Goal: Information Seeking & Learning: Learn about a topic

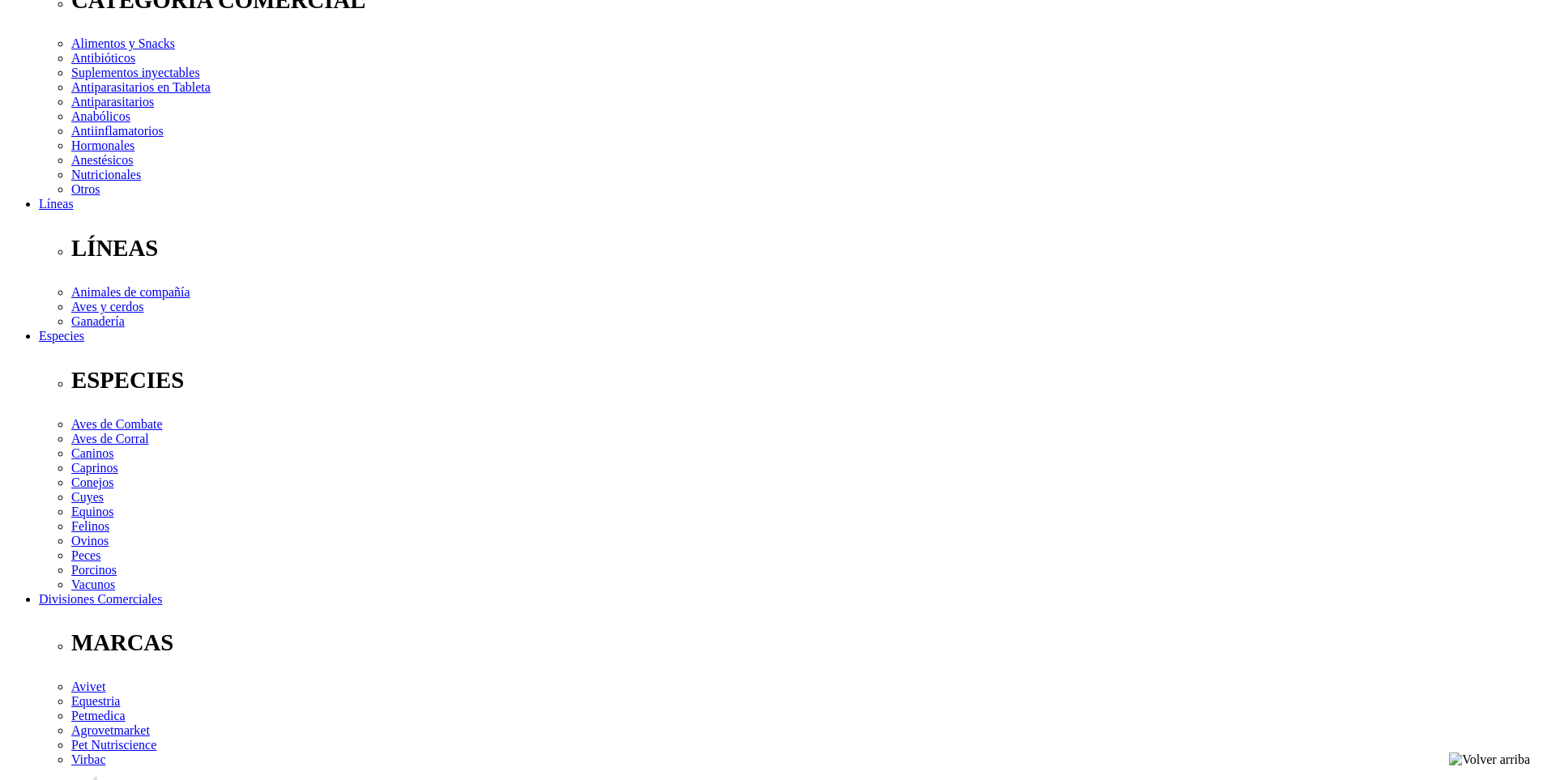
scroll to position [324, 0]
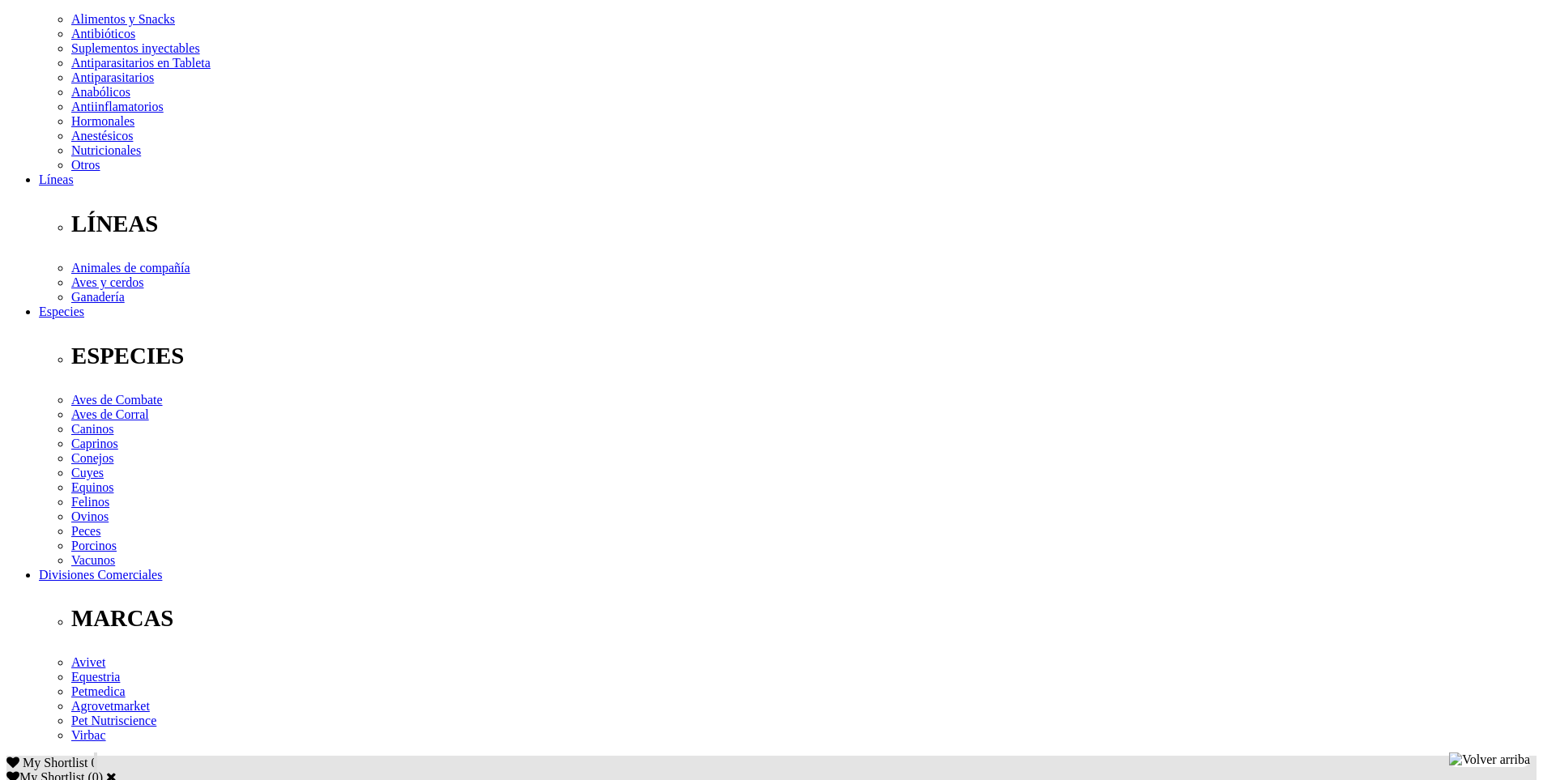
drag, startPoint x: 386, startPoint y: 518, endPoint x: 489, endPoint y: 519, distance: 102.9
drag, startPoint x: 574, startPoint y: 540, endPoint x: 689, endPoint y: 542, distance: 115.1
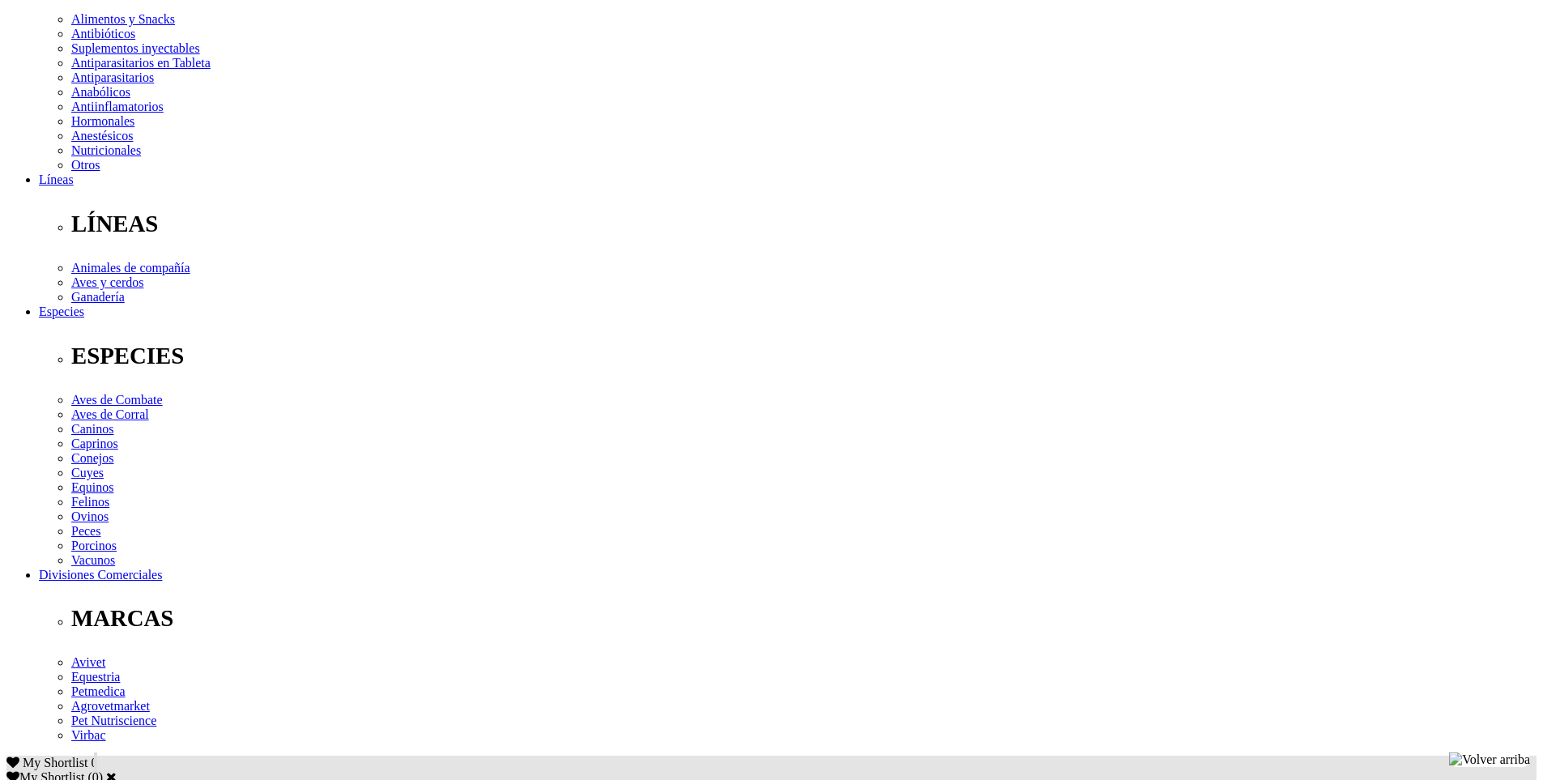
drag, startPoint x: 1030, startPoint y: 537, endPoint x: 1137, endPoint y: 538, distance: 106.9
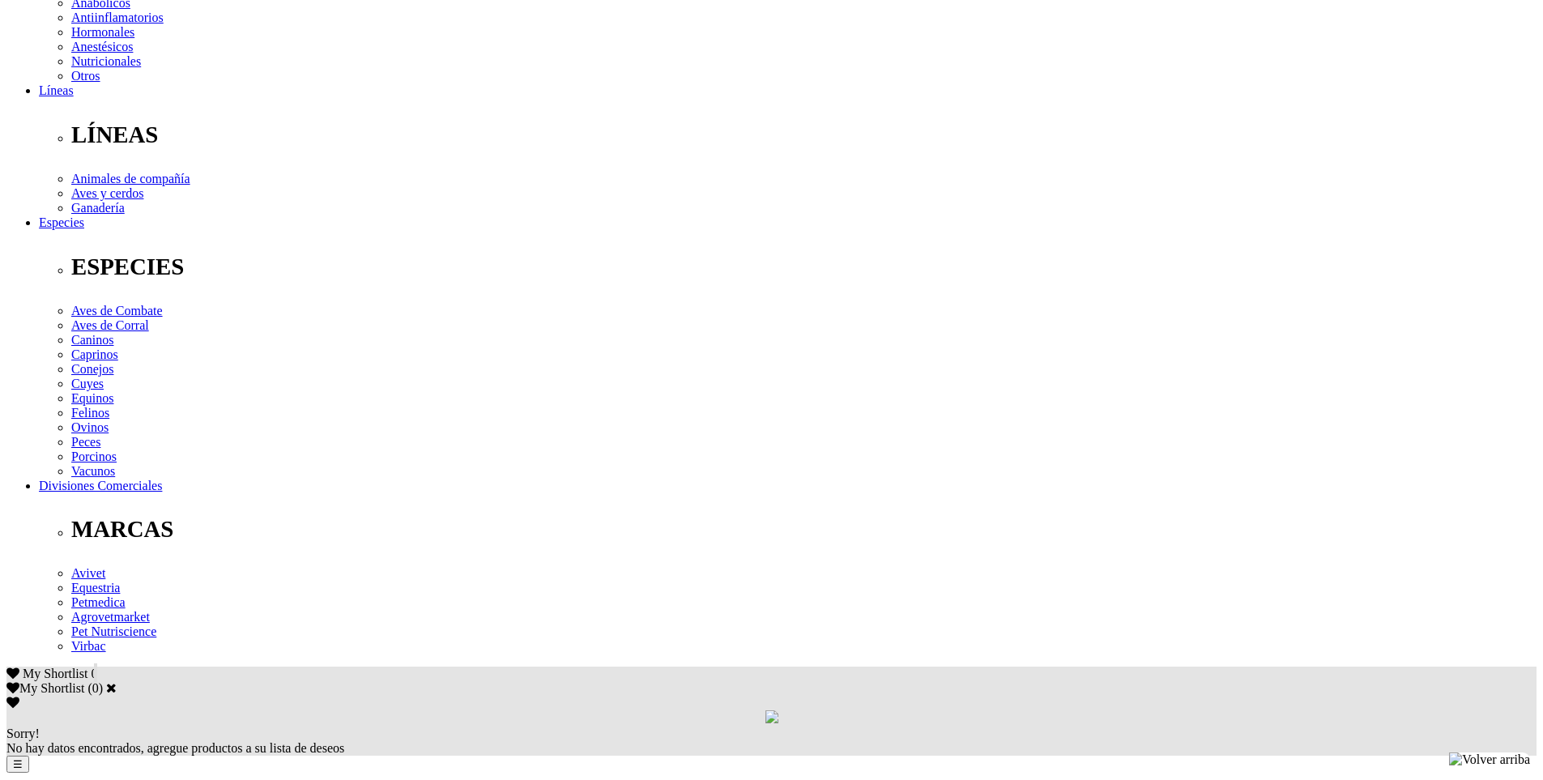
scroll to position [567, 0]
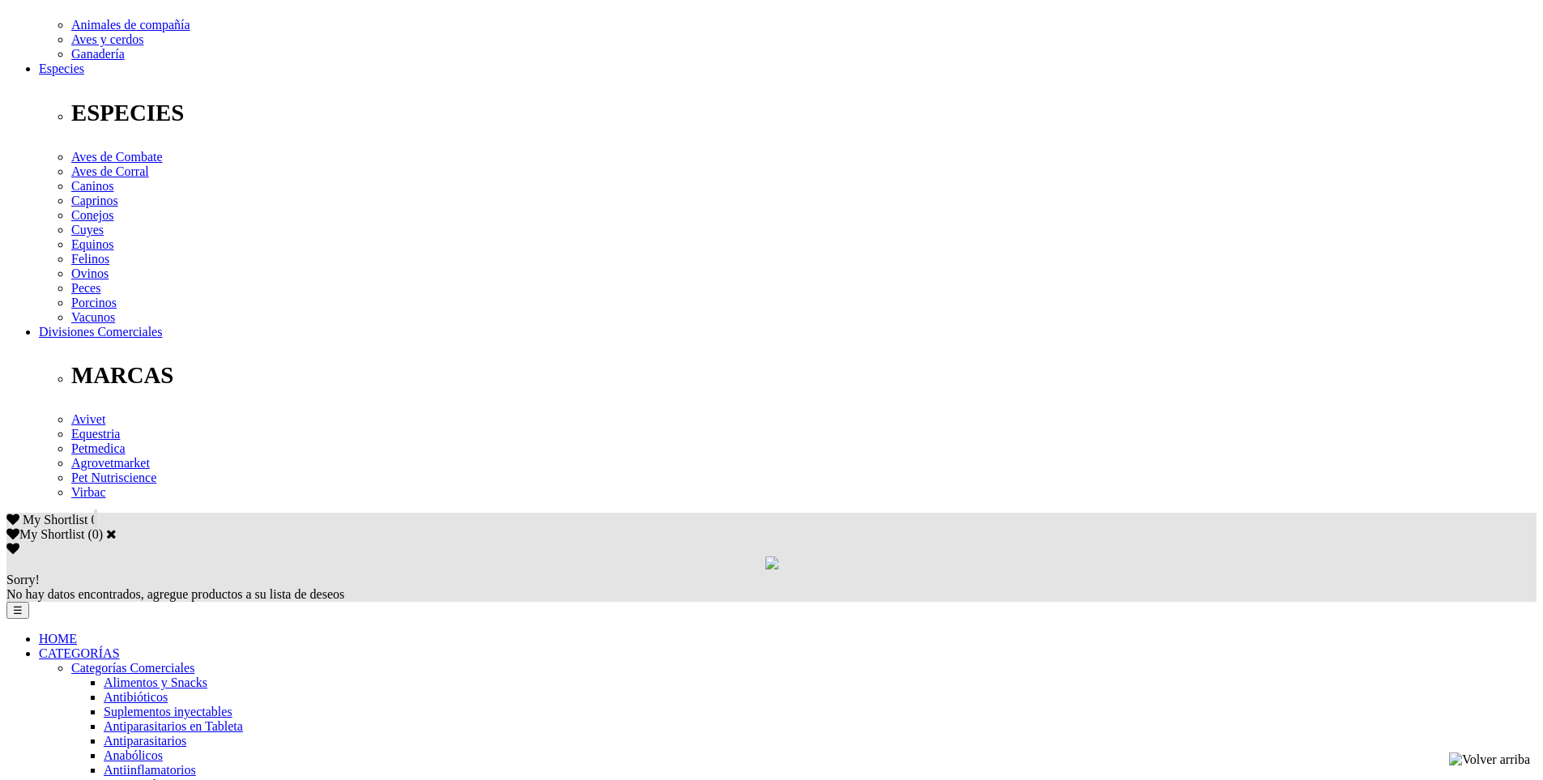
drag, startPoint x: 501, startPoint y: 326, endPoint x: 1069, endPoint y: 310, distance: 568.1
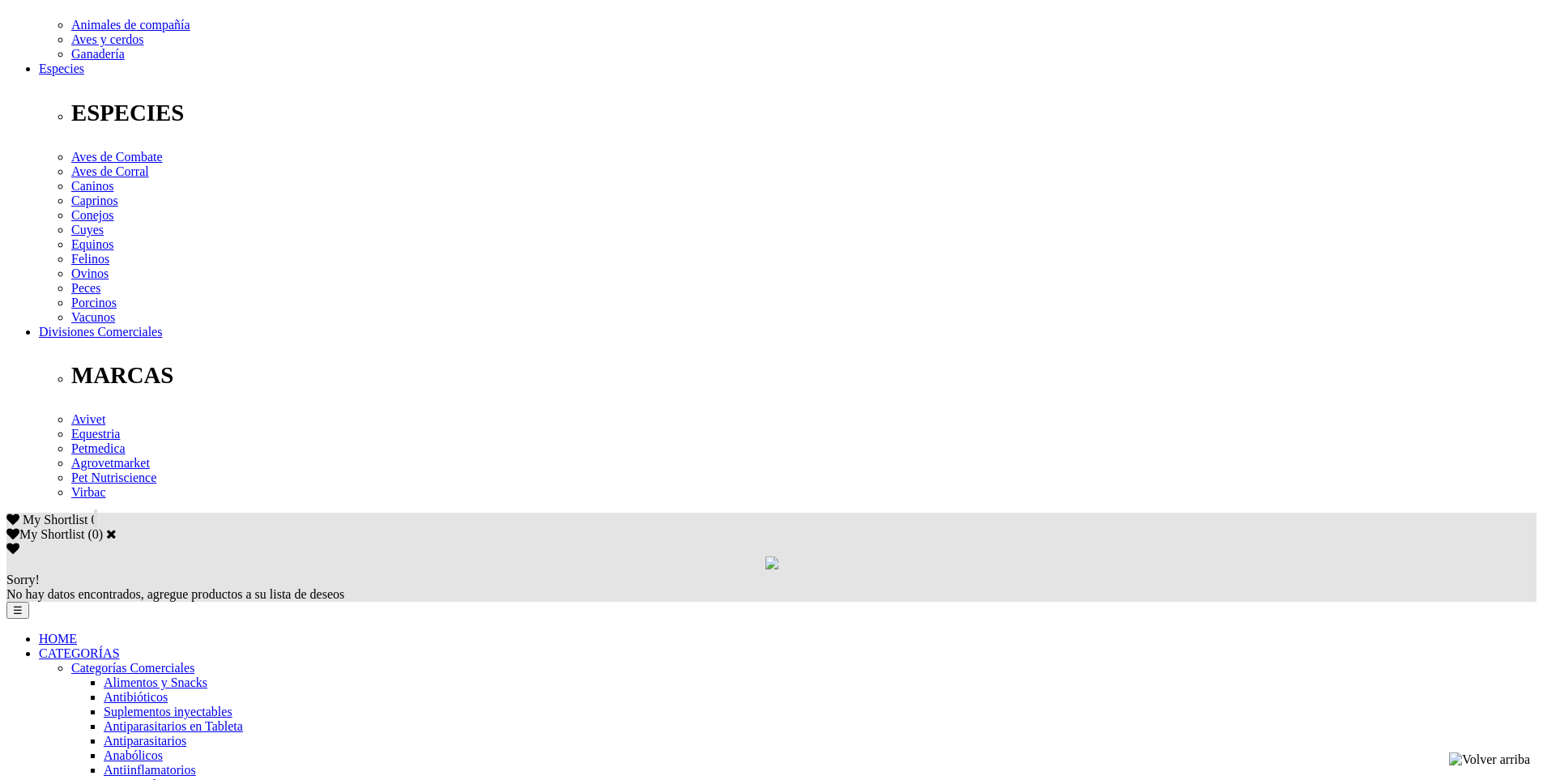
drag, startPoint x: 327, startPoint y: 299, endPoint x: 524, endPoint y: 292, distance: 197.8
drag, startPoint x: 1150, startPoint y: 295, endPoint x: 395, endPoint y: 315, distance: 754.5
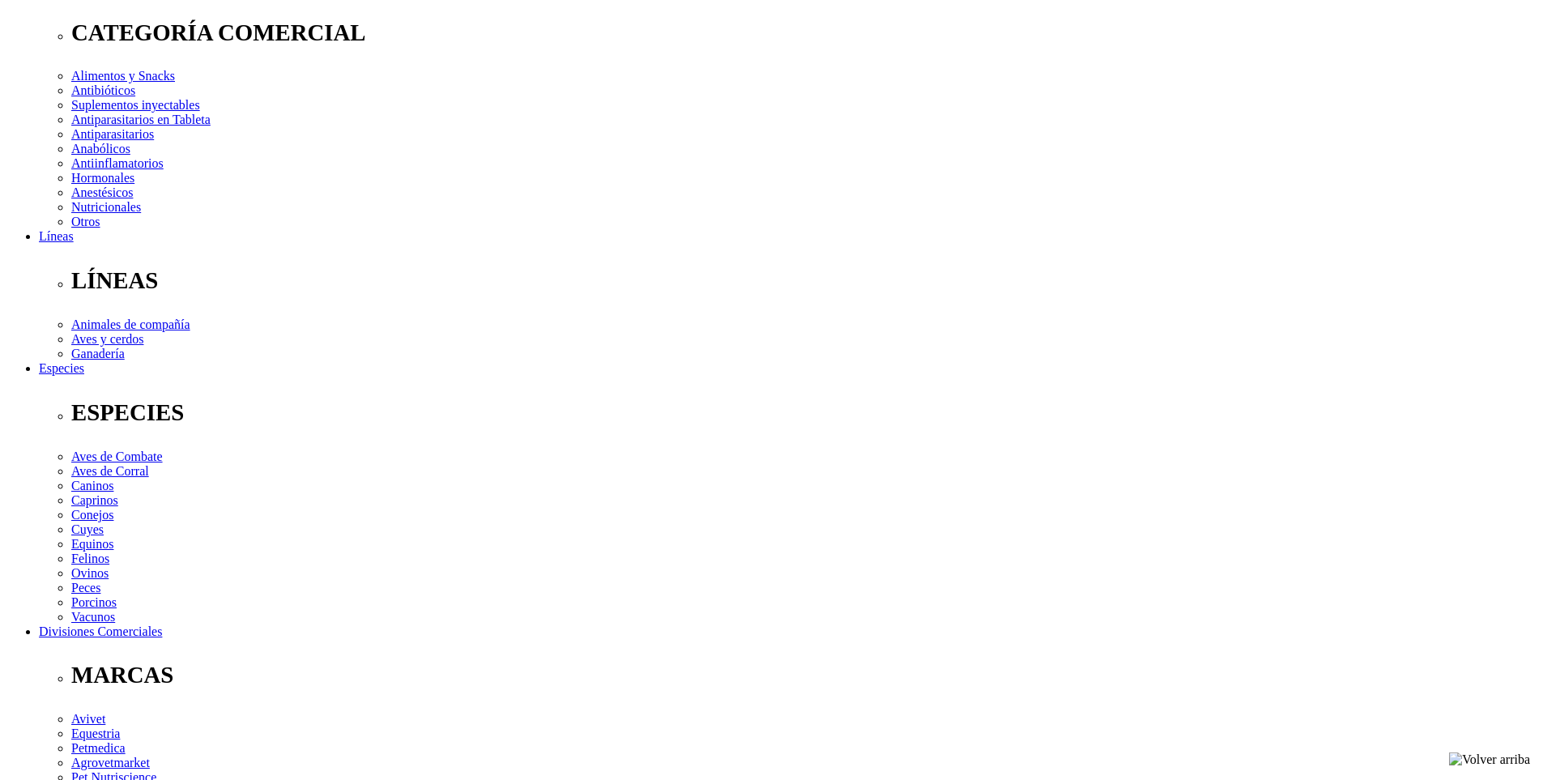
scroll to position [243, 0]
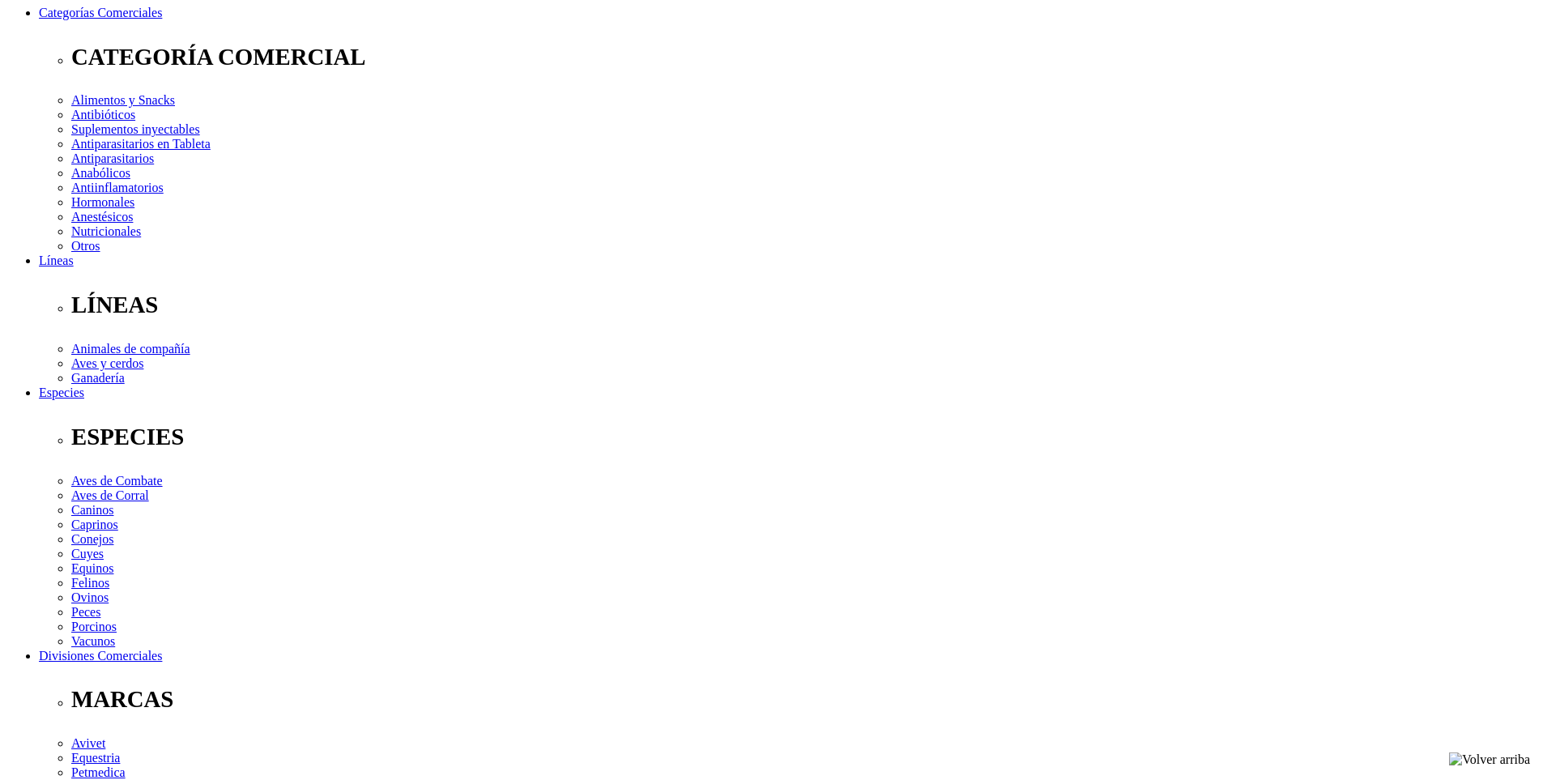
drag, startPoint x: 365, startPoint y: 637, endPoint x: 383, endPoint y: 633, distance: 18.3
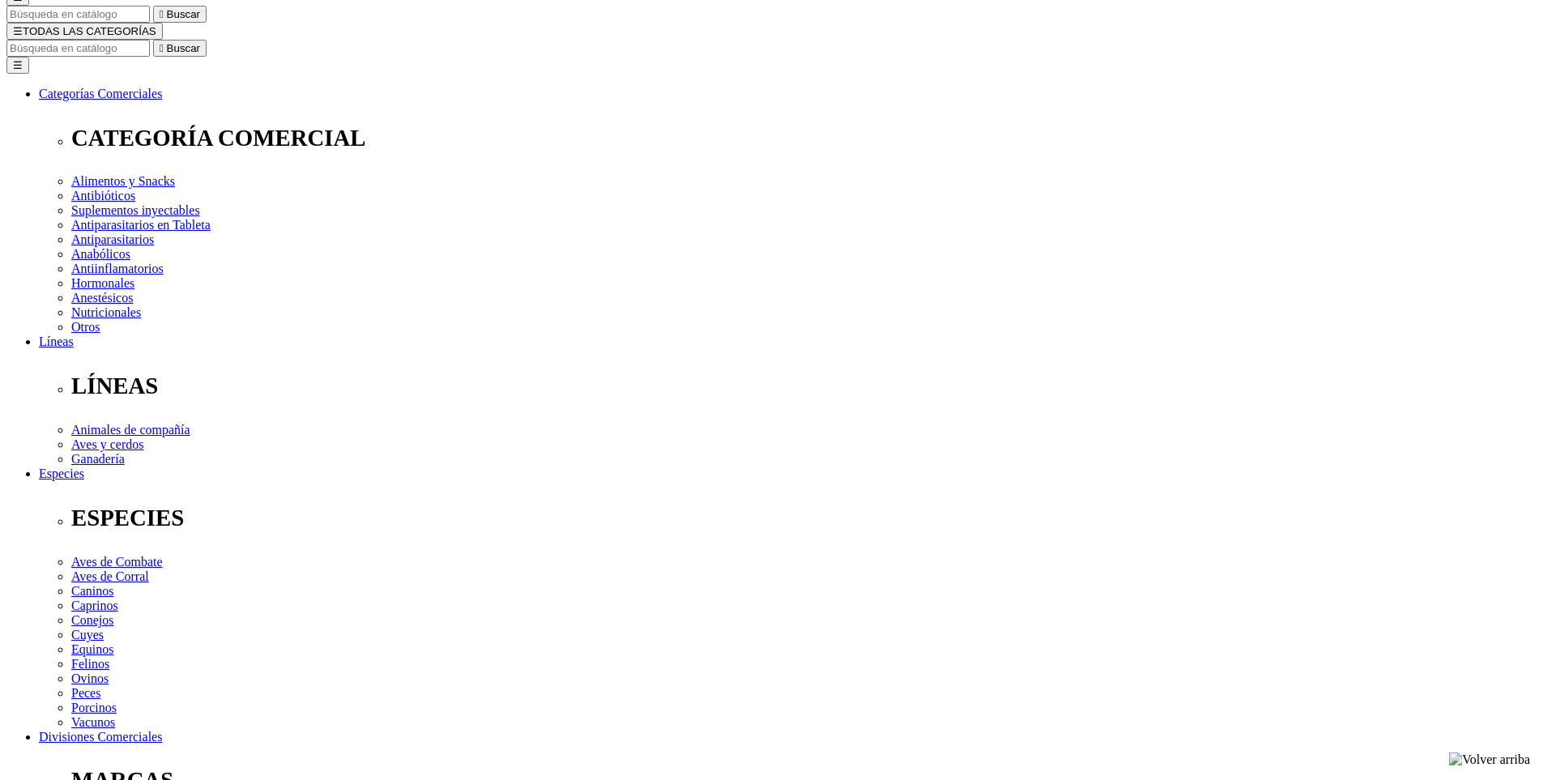
scroll to position [0, 0]
